Goal: Check status: Check status

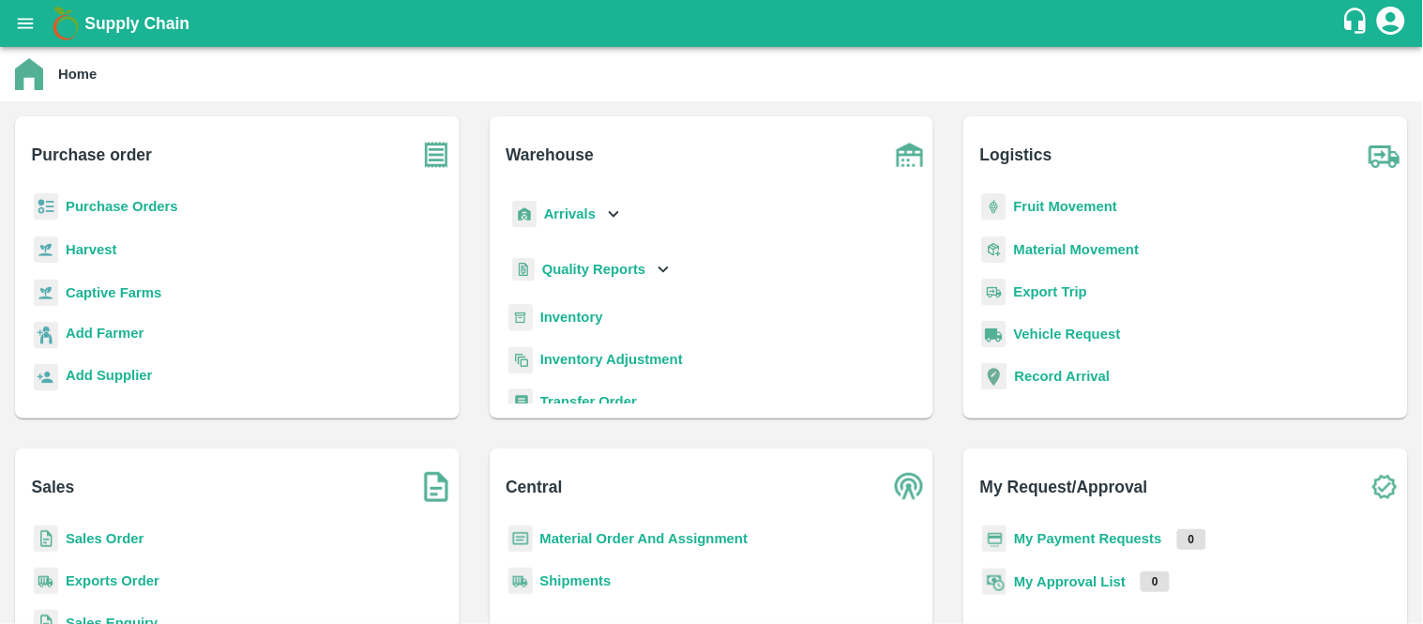
click at [100, 201] on b "Purchase Orders" at bounding box center [122, 206] width 113 height 15
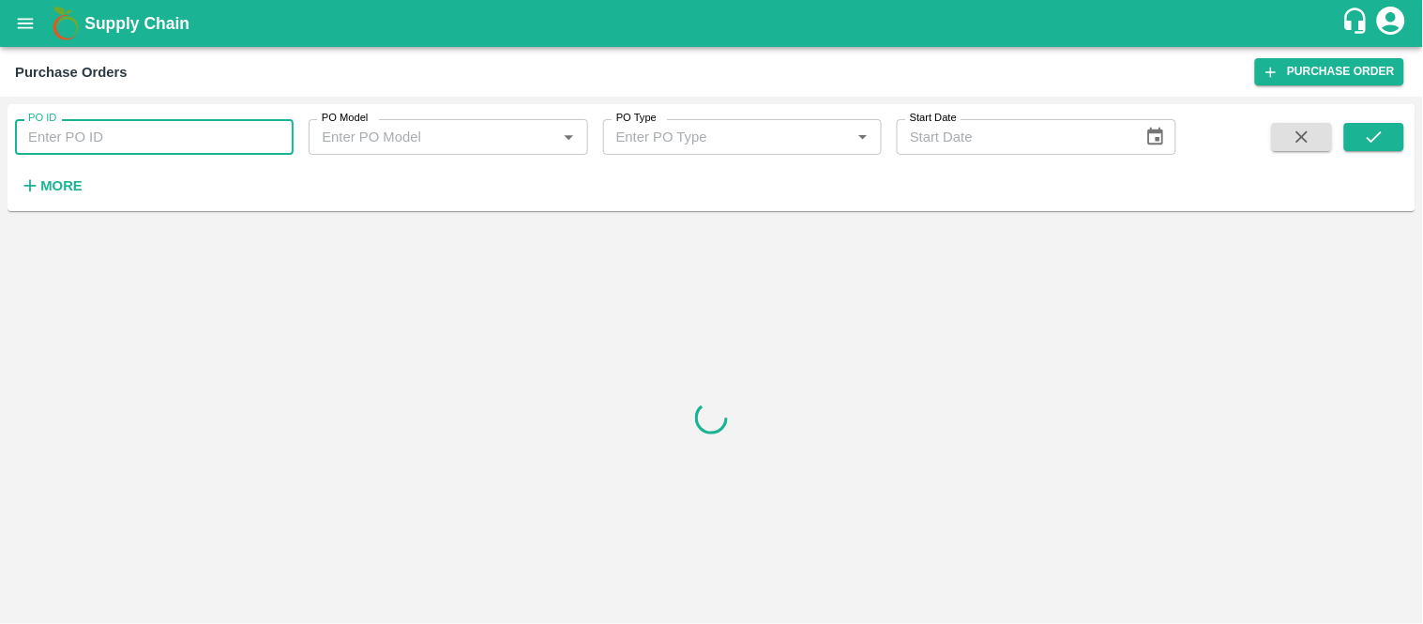
click at [99, 141] on input "PO ID" at bounding box center [154, 137] width 279 height 36
paste input "PO-178902"
click at [123, 137] on input "PO-178902" at bounding box center [154, 137] width 279 height 36
click at [107, 135] on input "PO-178902" at bounding box center [154, 137] width 279 height 36
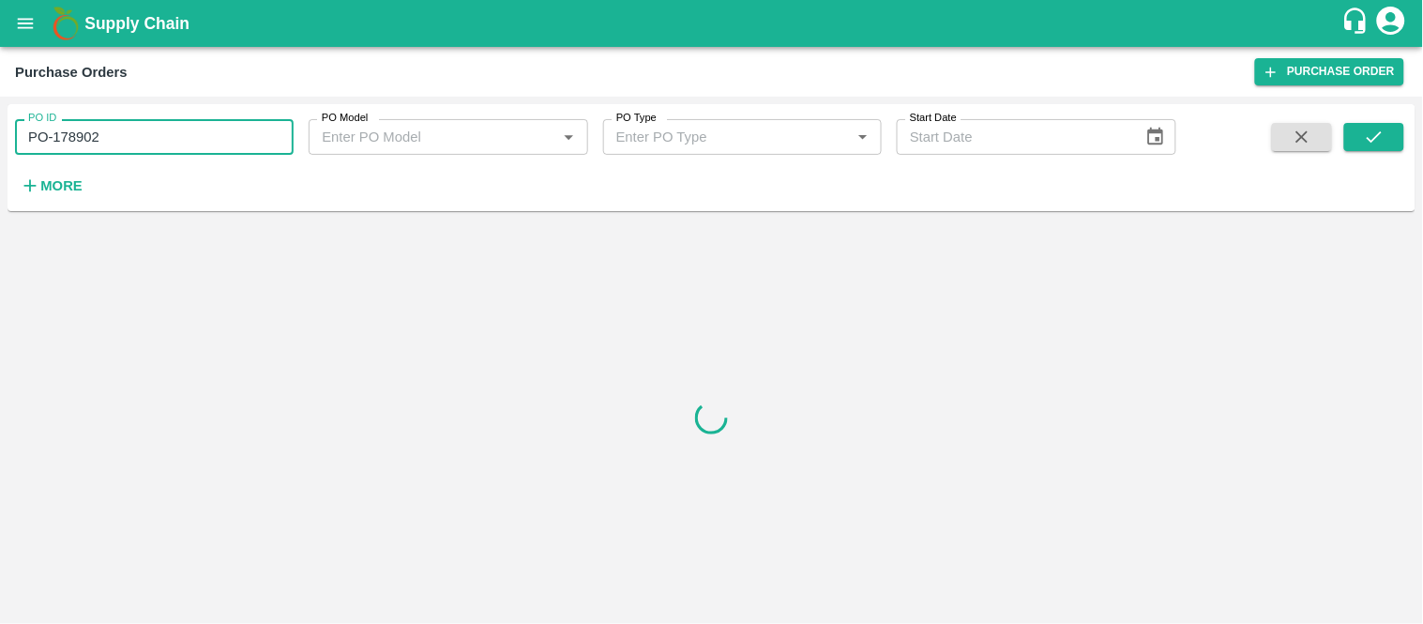
click at [107, 135] on input "PO-178902" at bounding box center [154, 137] width 279 height 36
paste input "text"
click at [1380, 143] on icon "submit" at bounding box center [1374, 137] width 21 height 21
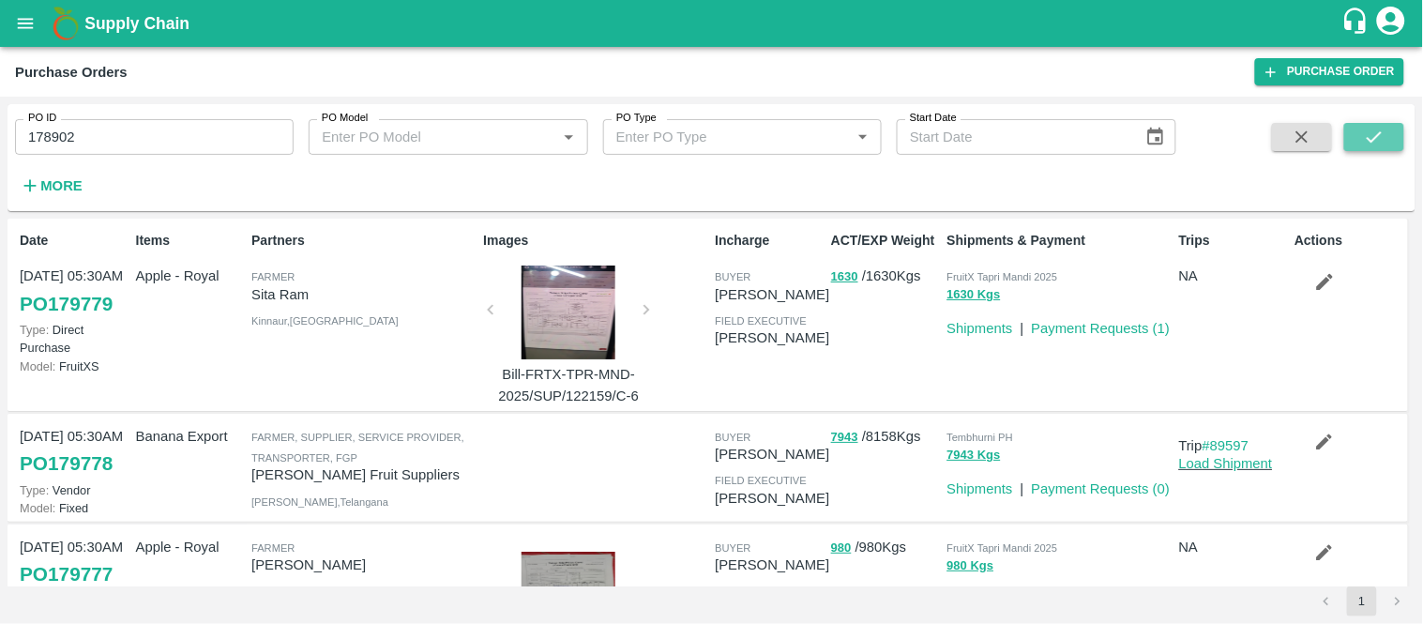
click at [1376, 125] on button "submit" at bounding box center [1374, 137] width 60 height 28
click at [97, 128] on input "178902" at bounding box center [154, 137] width 279 height 36
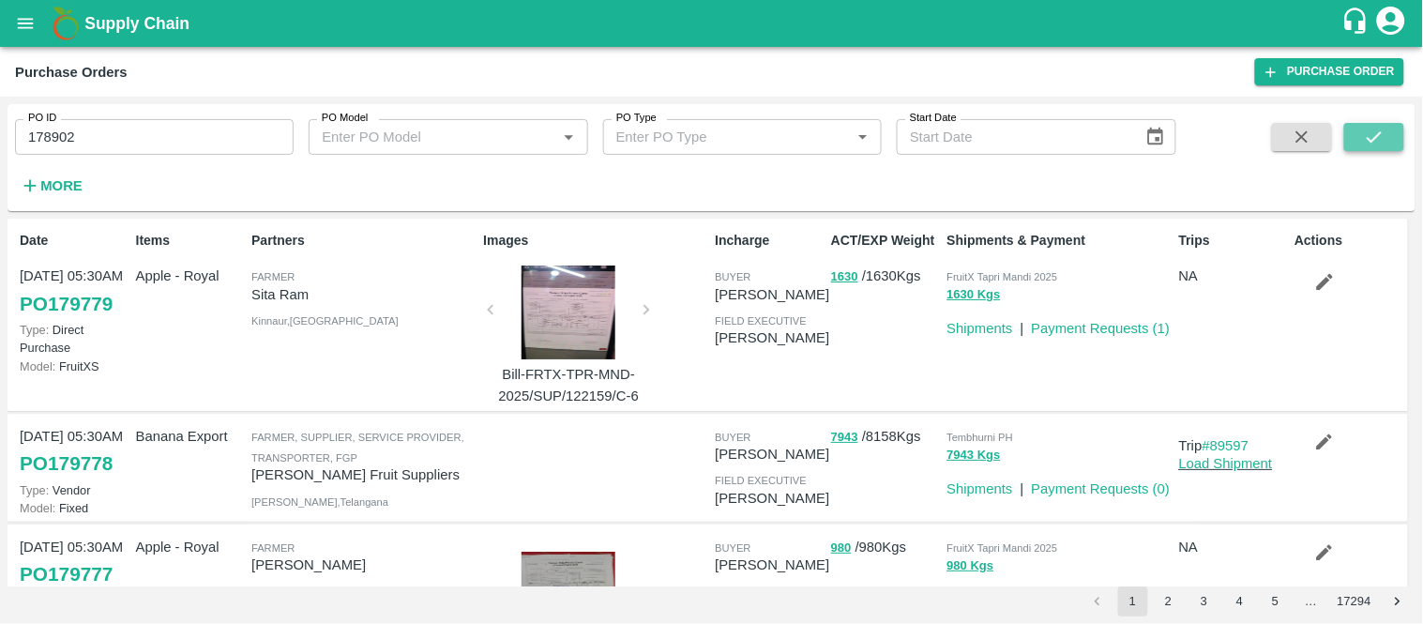
click at [1372, 137] on icon "submit" at bounding box center [1374, 137] width 21 height 21
click at [145, 145] on input "178902" at bounding box center [154, 137] width 279 height 36
click at [1367, 123] on button "submit" at bounding box center [1374, 137] width 60 height 28
click at [176, 148] on input "178902" at bounding box center [154, 137] width 279 height 36
type input "178902"
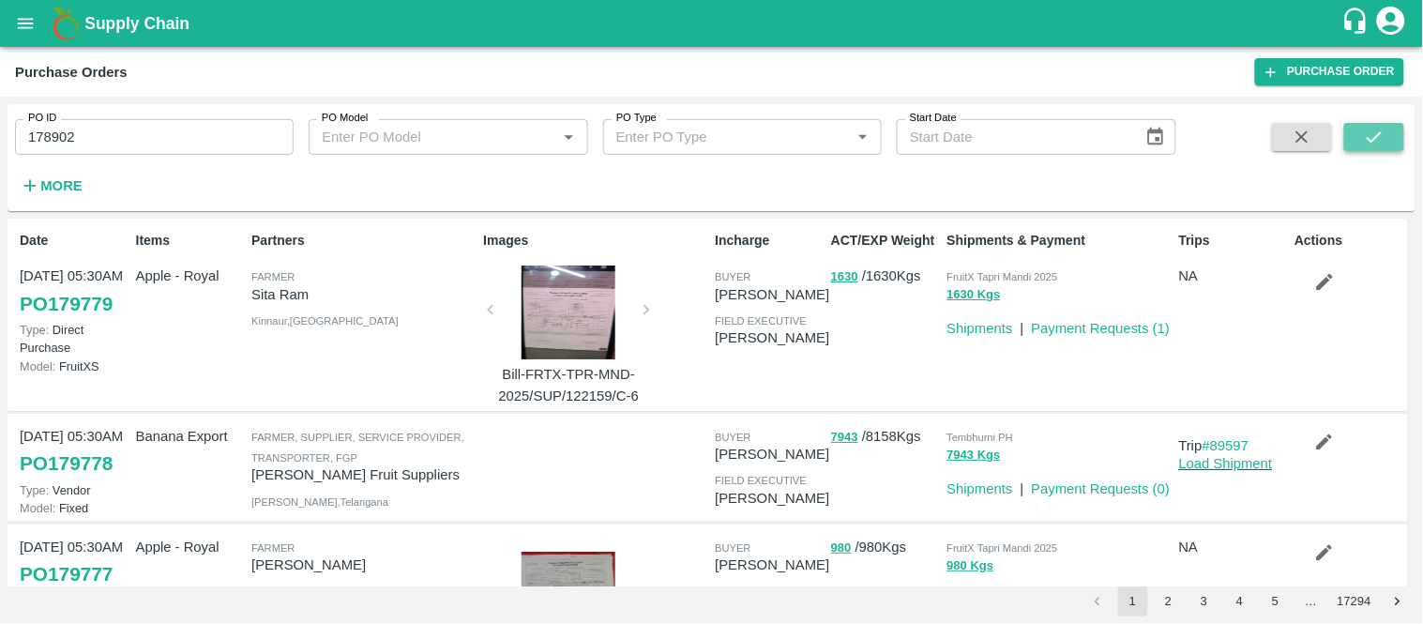
click at [1366, 128] on icon "submit" at bounding box center [1374, 137] width 21 height 21
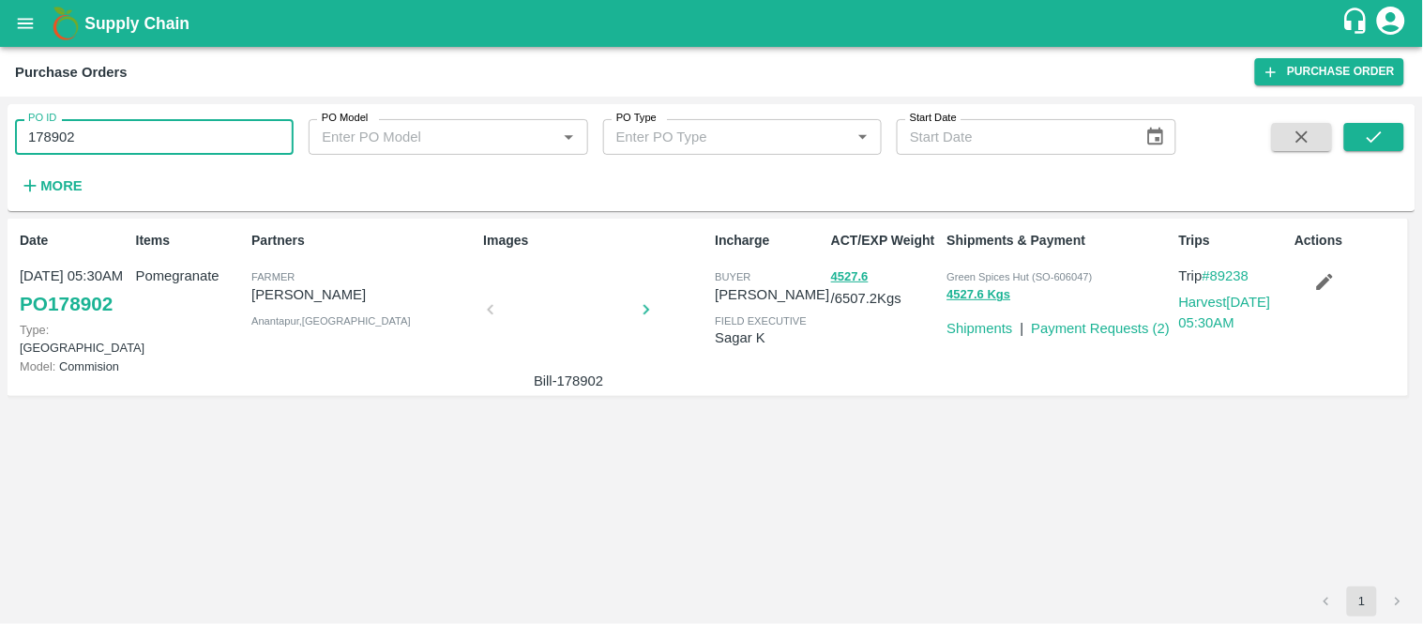
click at [189, 135] on input "178902" at bounding box center [154, 137] width 279 height 36
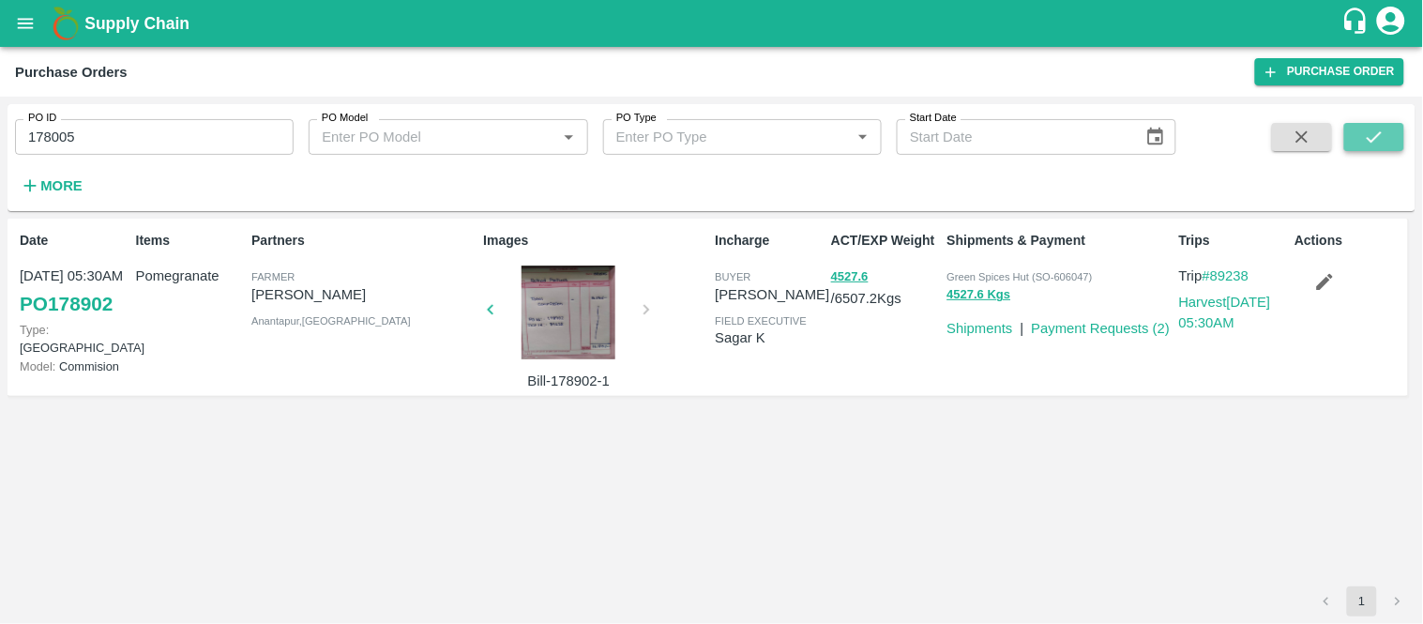
click at [1380, 136] on icon "submit" at bounding box center [1374, 137] width 21 height 21
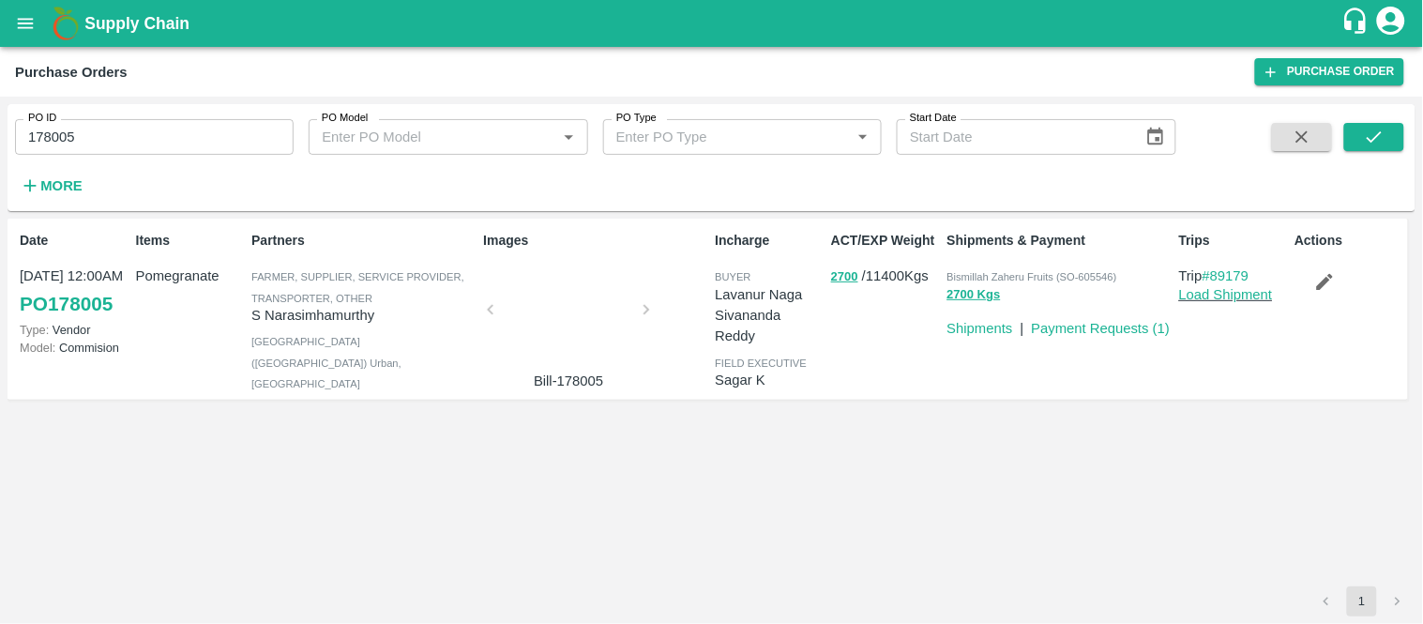
click at [583, 335] on div at bounding box center [568, 314] width 141 height 99
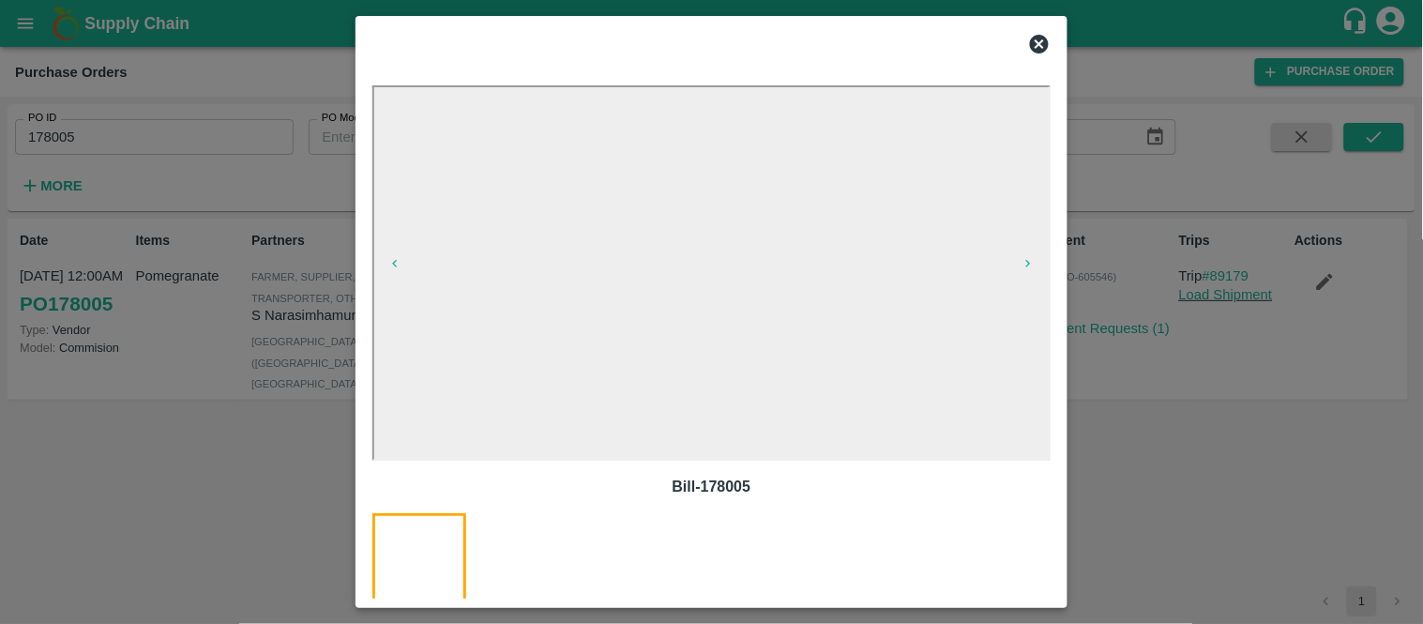
click at [1042, 38] on icon at bounding box center [1039, 44] width 19 height 19
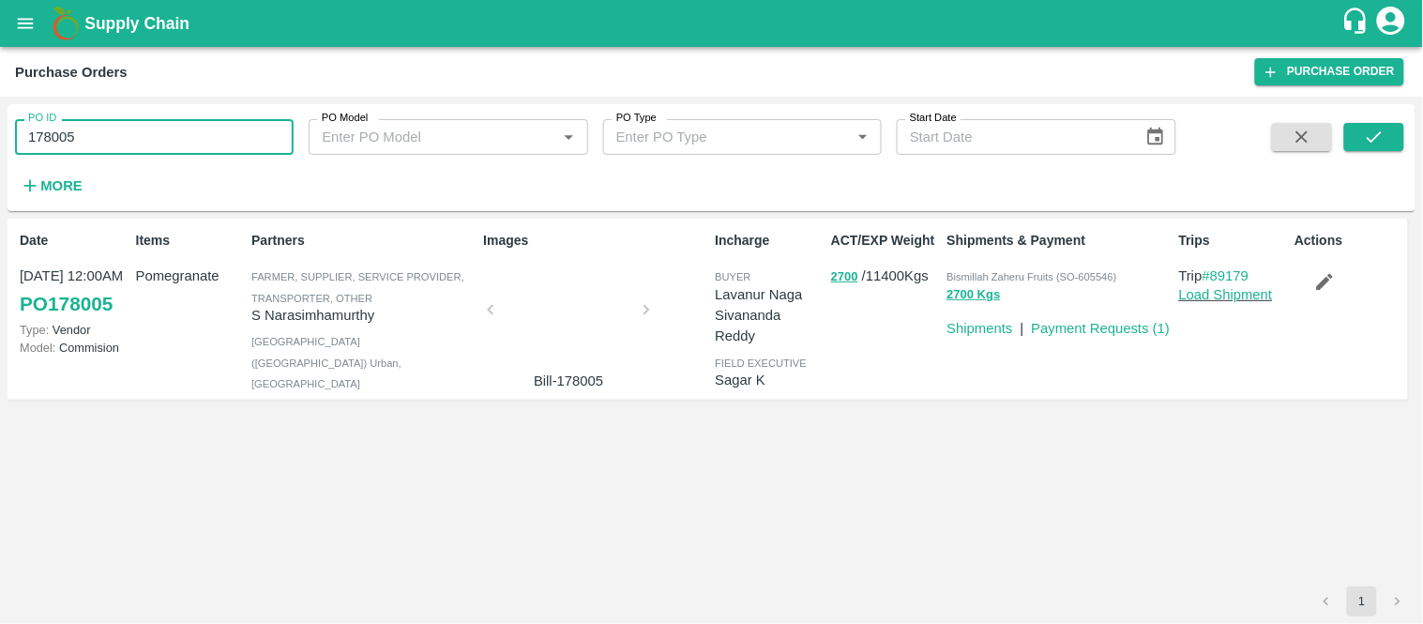
click at [96, 132] on input "178005" at bounding box center [154, 137] width 279 height 36
click at [1358, 137] on button "submit" at bounding box center [1374, 137] width 60 height 28
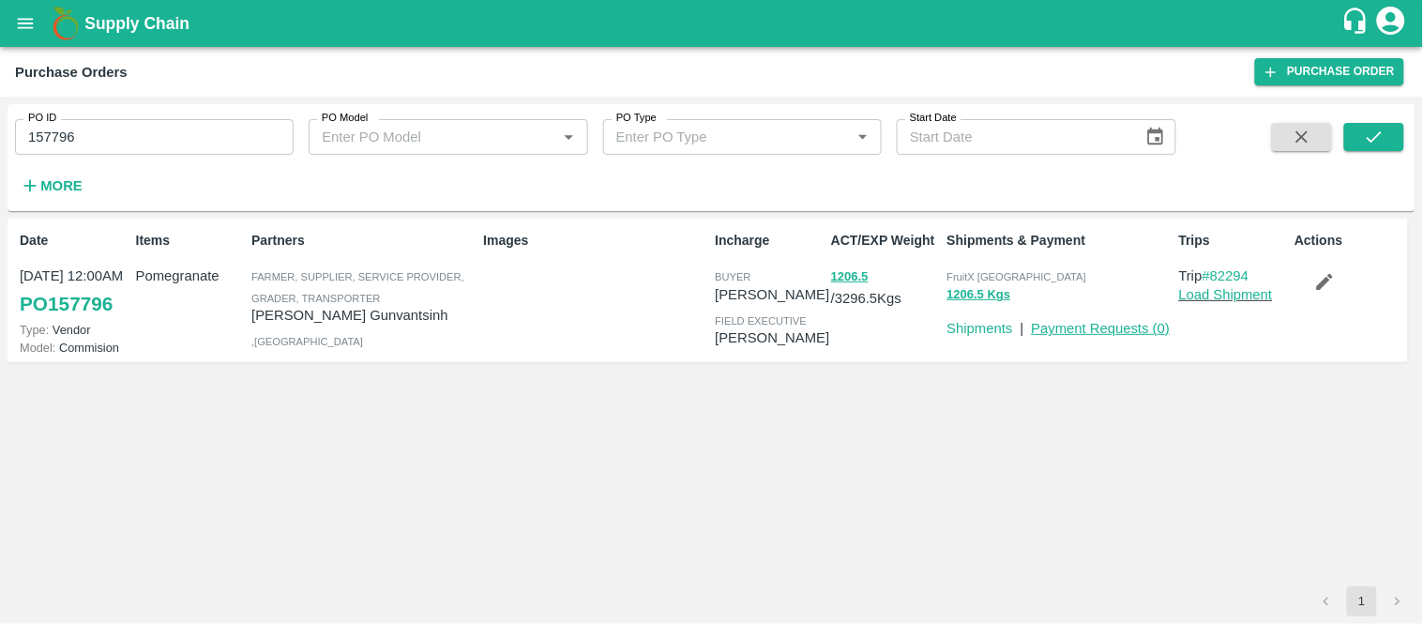
click at [1099, 332] on link "Payment Requests ( 0 )" at bounding box center [1101, 328] width 139 height 15
click at [150, 132] on input "157796" at bounding box center [154, 137] width 279 height 36
type input "144408"
click at [1371, 138] on icon "submit" at bounding box center [1374, 137] width 21 height 21
